Goal: Task Accomplishment & Management: Use online tool/utility

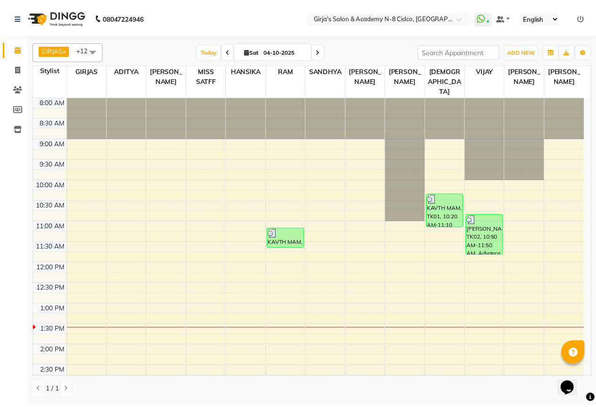
scroll to position [47, 0]
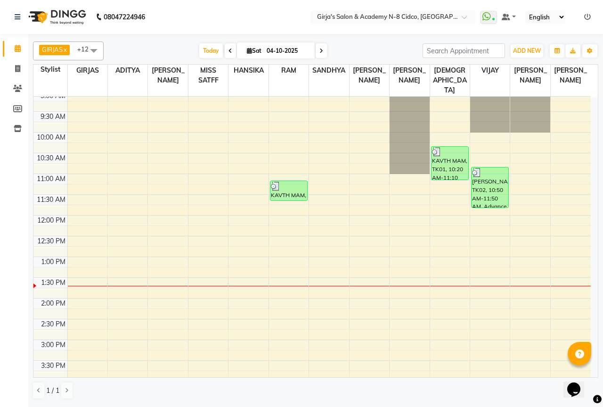
click at [10, 18] on div "08047224946" at bounding box center [80, 17] width 145 height 26
drag, startPoint x: 12, startPoint y: 66, endPoint x: 232, endPoint y: 18, distance: 225.8
click at [13, 66] on span at bounding box center [17, 69] width 16 height 11
select select "service"
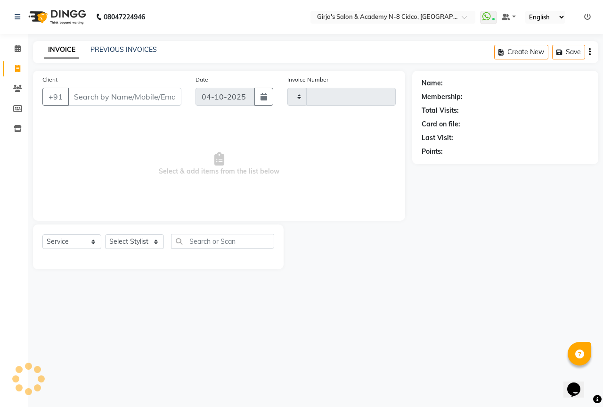
type input "5827"
select select "66"
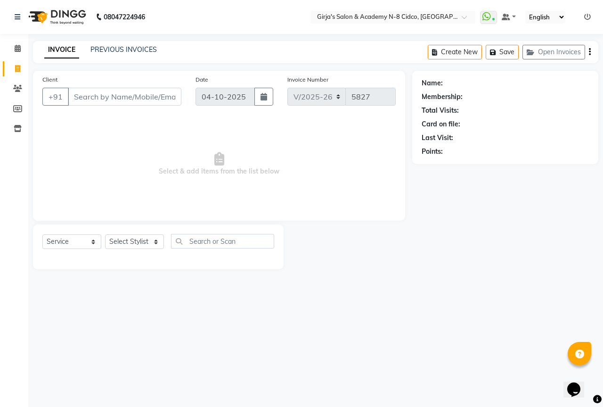
select select "66554"
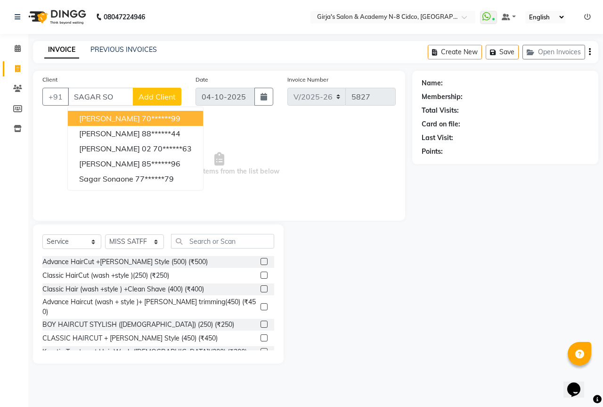
click at [146, 123] on button "[PERSON_NAME] 70******99" at bounding box center [135, 118] width 135 height 15
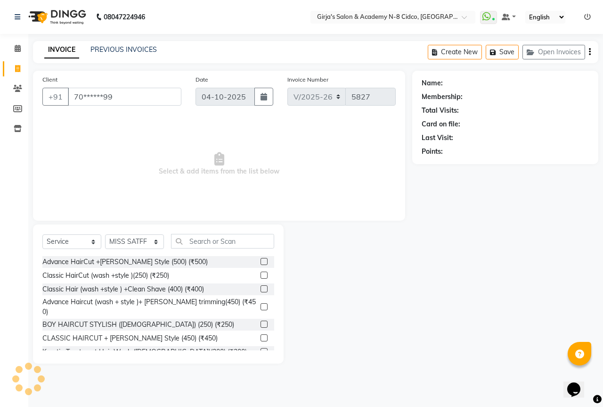
type input "70******99"
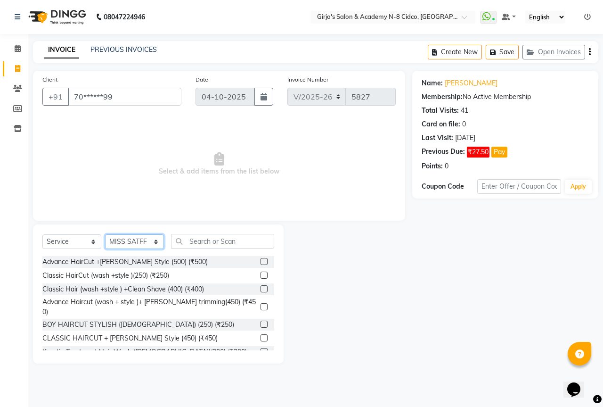
click at [145, 245] on select "Select Stylist ADITYA [PERSON_NAME] BEAUTY M GIRJAS [PERSON_NAME] MISS [PERSON_…" at bounding box center [134, 241] width 59 height 15
select select "40690"
click at [105, 234] on select "Select Stylist ADITYA [PERSON_NAME] BEAUTY M GIRJAS [PERSON_NAME] MISS [PERSON_…" at bounding box center [134, 241] width 59 height 15
click at [200, 241] on input "text" at bounding box center [222, 241] width 103 height 15
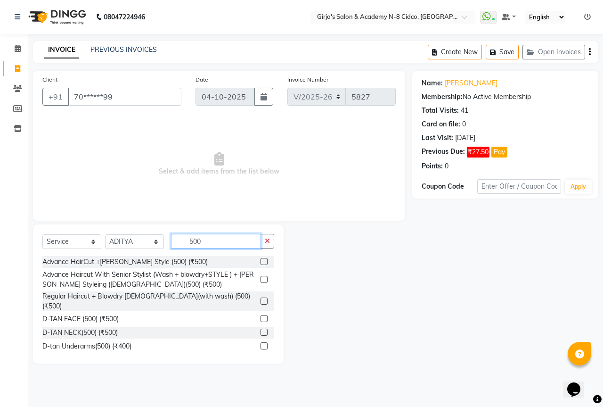
type input "500"
click at [251, 258] on div "Advance HairCut +[PERSON_NAME] Style (500) (₹500)" at bounding box center [158, 262] width 232 height 12
click at [261, 263] on label at bounding box center [264, 261] width 7 height 7
click at [261, 263] on input "checkbox" at bounding box center [264, 262] width 6 height 6
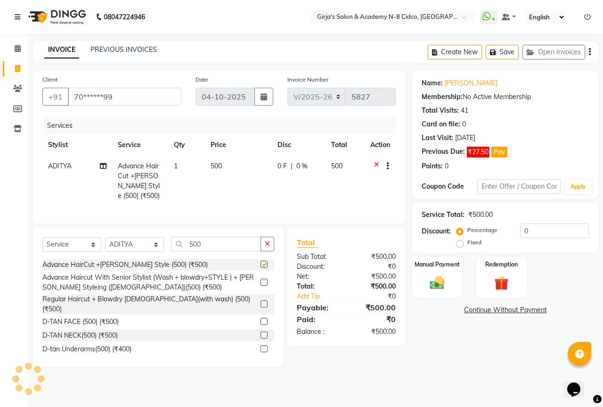
checkbox input "false"
drag, startPoint x: 205, startPoint y: 179, endPoint x: 217, endPoint y: 178, distance: 12.8
click at [207, 179] on tr "ADITYA Advance HairCut +[PERSON_NAME] Style (500) (₹500) 1 500 0 F | 0 % 500" at bounding box center [218, 181] width 353 height 51
drag, startPoint x: 220, startPoint y: 266, endPoint x: 223, endPoint y: 251, distance: 15.5
click at [220, 267] on div "Advance HairCut +[PERSON_NAME] Style (500) (₹500)" at bounding box center [158, 265] width 232 height 12
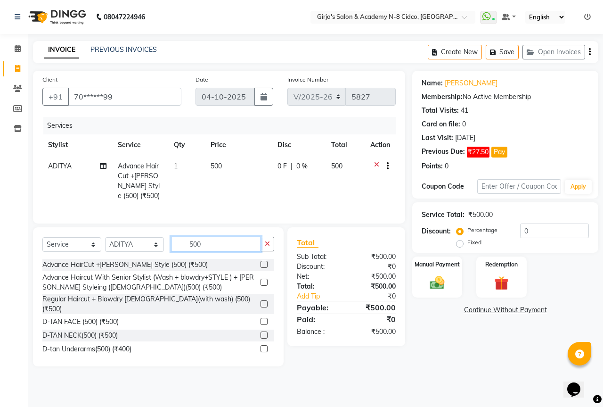
click at [224, 251] on input "500" at bounding box center [216, 244] width 90 height 15
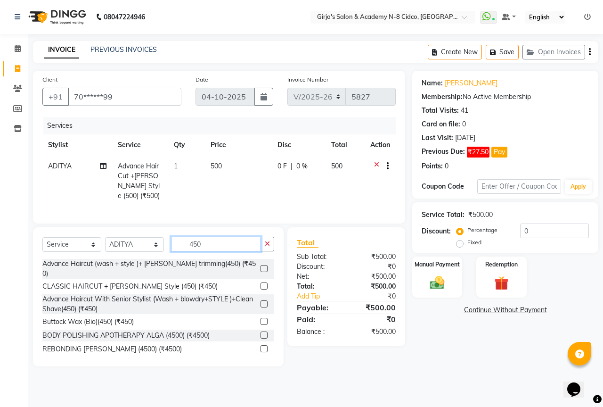
type input "450"
click at [261, 283] on label at bounding box center [264, 285] width 7 height 7
click at [261, 283] on input "checkbox" at bounding box center [264, 286] width 6 height 6
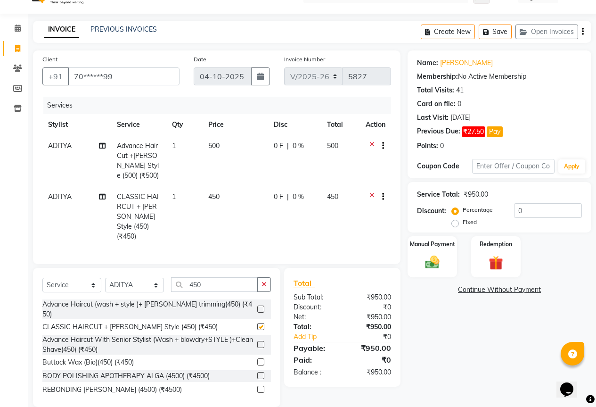
checkbox input "false"
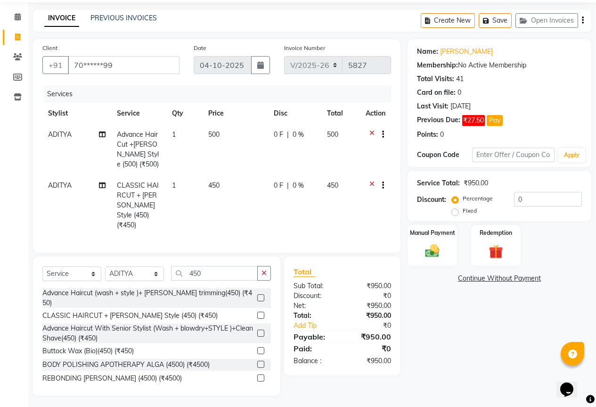
click at [372, 135] on icon at bounding box center [372, 136] width 5 height 12
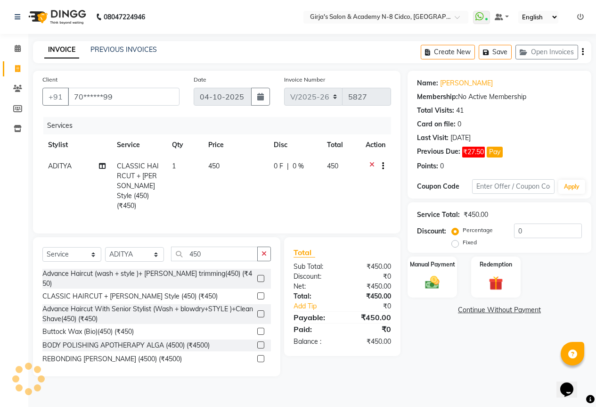
scroll to position [0, 0]
drag, startPoint x: 460, startPoint y: 269, endPoint x: 455, endPoint y: 271, distance: 5.1
click at [458, 269] on div "Manual Payment" at bounding box center [437, 276] width 52 height 43
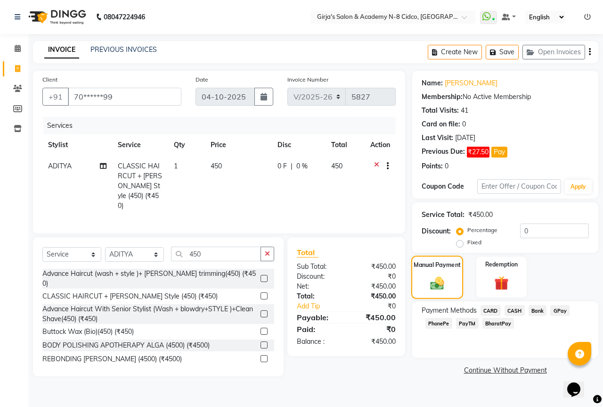
click at [442, 279] on img at bounding box center [437, 283] width 23 height 16
drag, startPoint x: 562, startPoint y: 312, endPoint x: 551, endPoint y: 328, distance: 18.9
click at [562, 312] on span "GPay" at bounding box center [559, 310] width 19 height 11
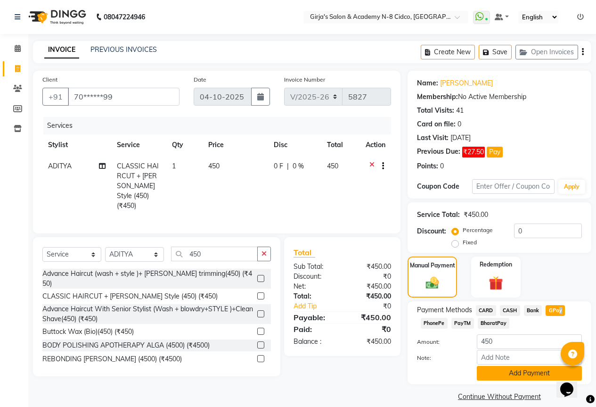
click at [527, 370] on button "Add Payment" at bounding box center [529, 373] width 105 height 15
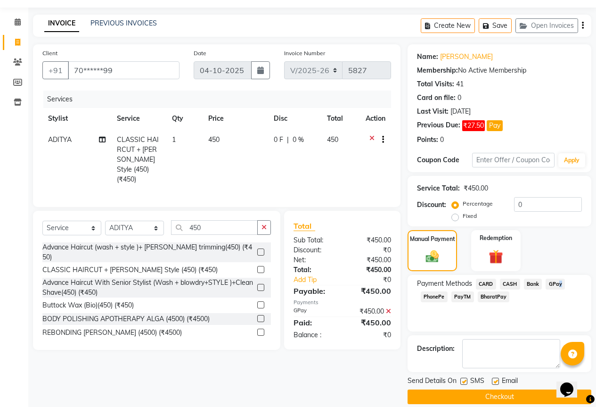
scroll to position [38, 0]
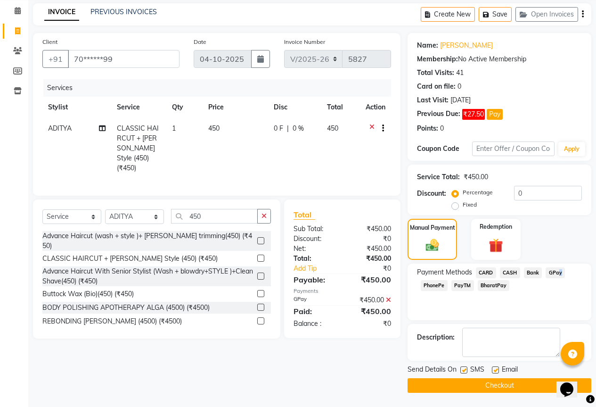
click at [530, 386] on button "Checkout" at bounding box center [500, 385] width 184 height 15
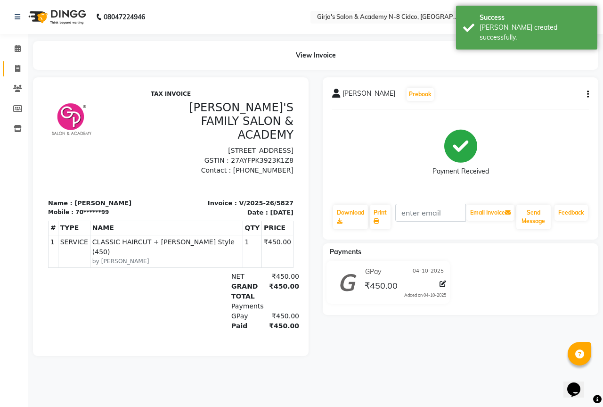
click at [16, 62] on link "Invoice" at bounding box center [14, 69] width 23 height 16
select select "service"
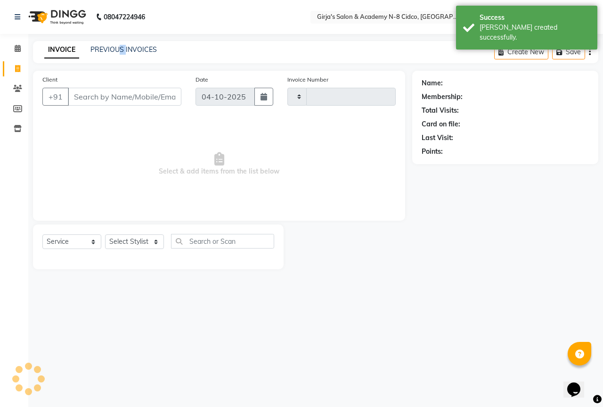
drag, startPoint x: 125, startPoint y: 37, endPoint x: 152, endPoint y: 41, distance: 27.7
click at [151, 41] on div "08047224946 Select Location × Girja's Salon & Academy N-8 Cidco, [GEOGRAPHIC_DA…" at bounding box center [301, 203] width 603 height 407
type input "5828"
select select "66"
click at [153, 42] on div "INVOICE PREVIOUS INVOICES Create New Save" at bounding box center [316, 52] width 566 height 22
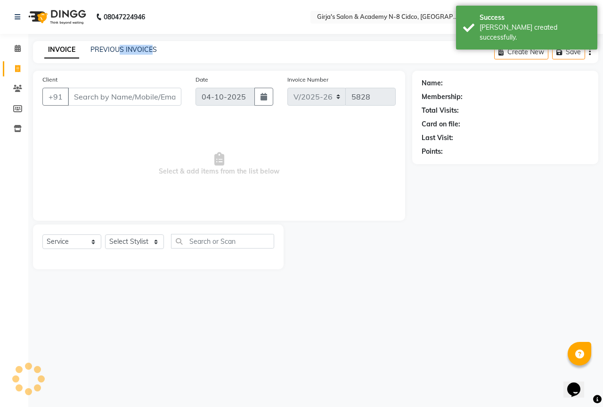
click at [152, 44] on div "INVOICE PREVIOUS INVOICES Create New Save" at bounding box center [316, 52] width 566 height 22
click at [153, 46] on link "PREVIOUS INVOICES" at bounding box center [123, 49] width 66 height 8
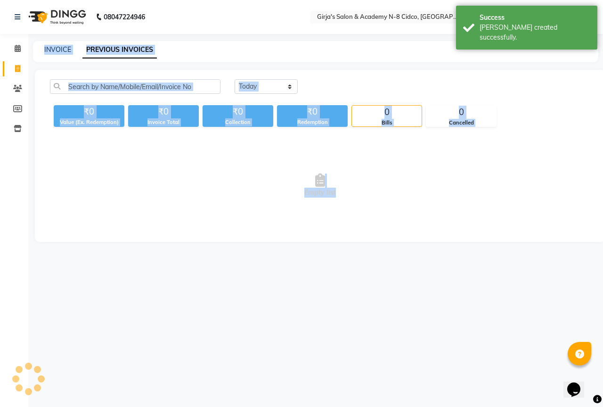
click at [154, 47] on link "PREVIOUS INVOICES" at bounding box center [119, 49] width 74 height 17
